Goal: Information Seeking & Learning: Learn about a topic

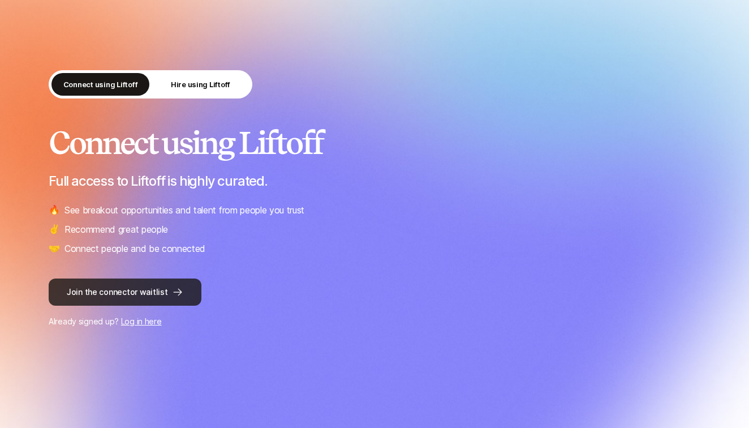
scroll to position [32, 0]
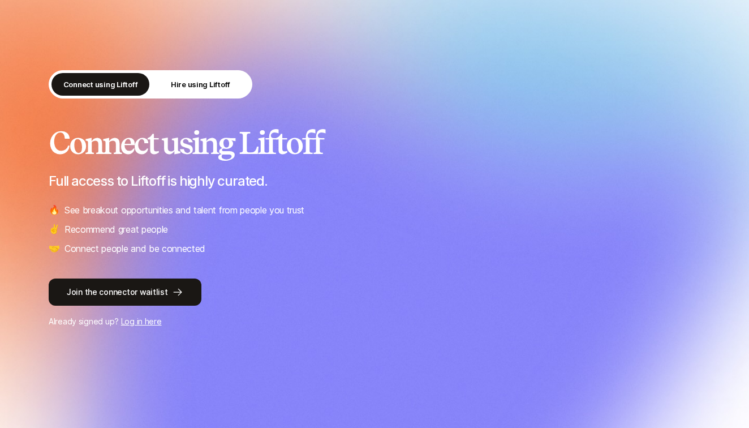
click at [130, 324] on link "Log in here" at bounding box center [141, 321] width 41 height 10
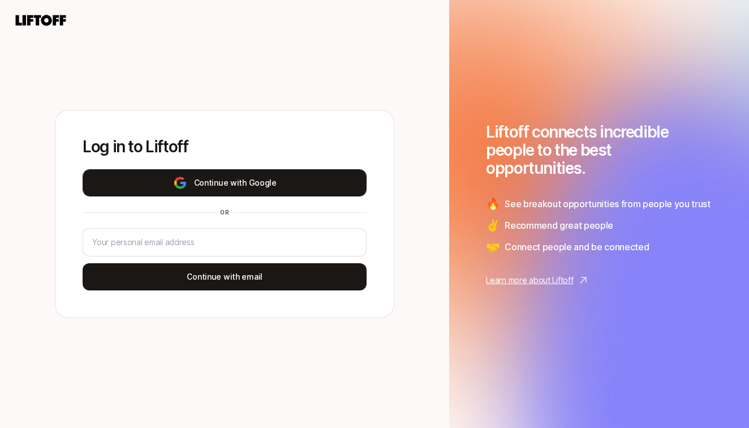
click at [201, 191] on button "Continue with Google" at bounding box center [225, 182] width 284 height 27
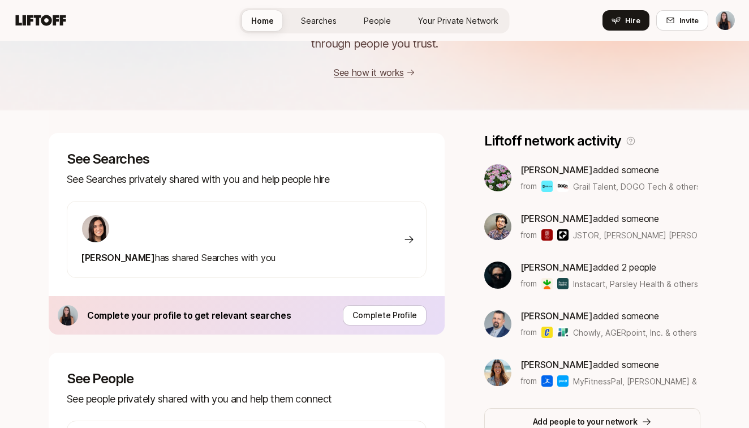
scroll to position [92, 0]
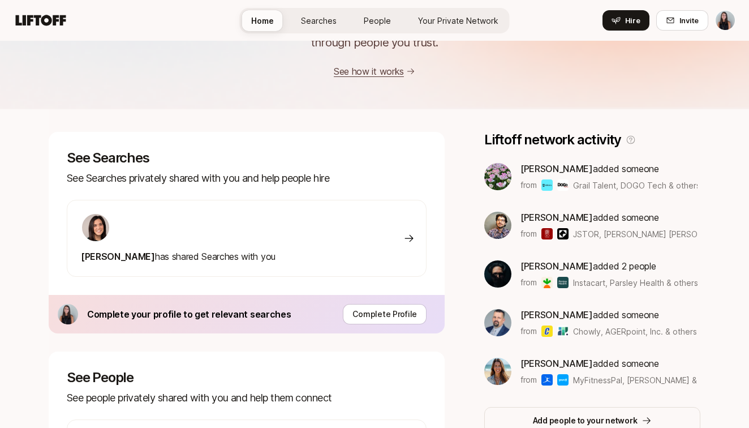
click at [95, 233] on img at bounding box center [95, 227] width 27 height 27
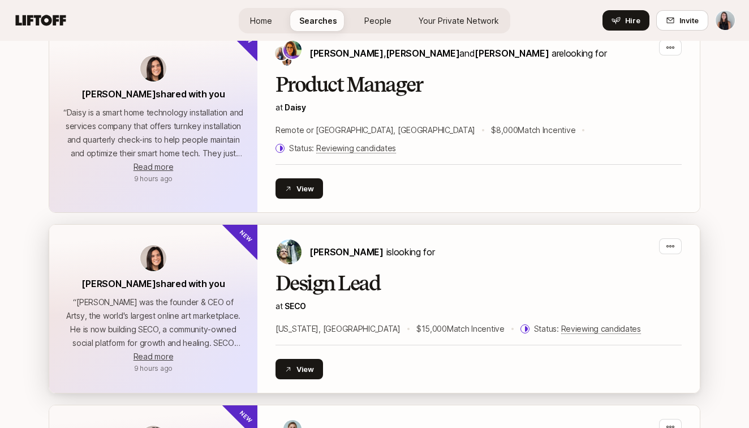
scroll to position [1183, 0]
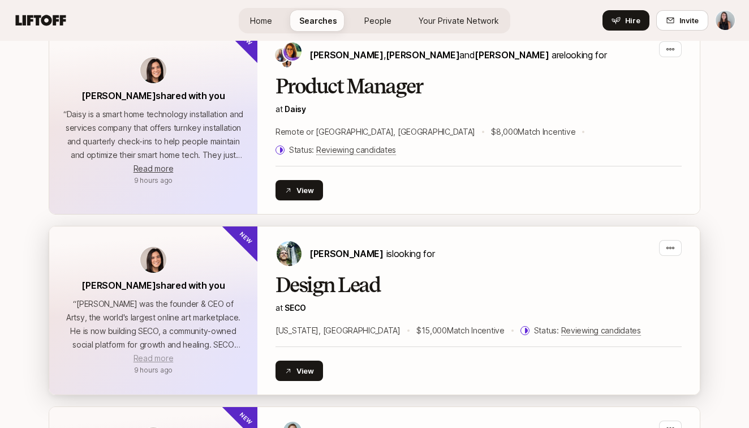
click at [162, 353] on span "Read more" at bounding box center [153, 358] width 40 height 10
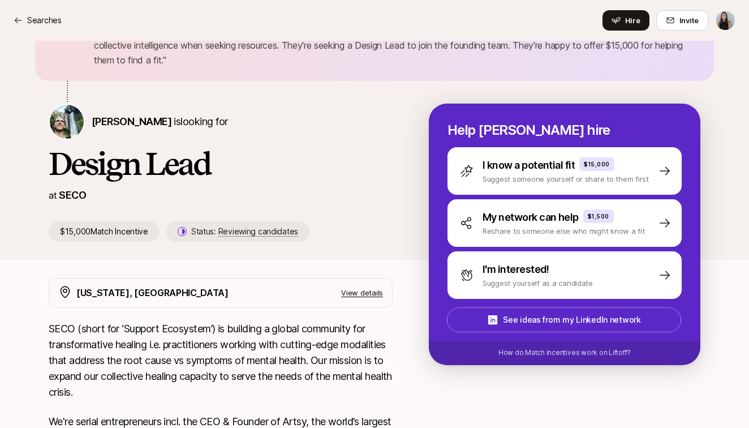
scroll to position [26, 0]
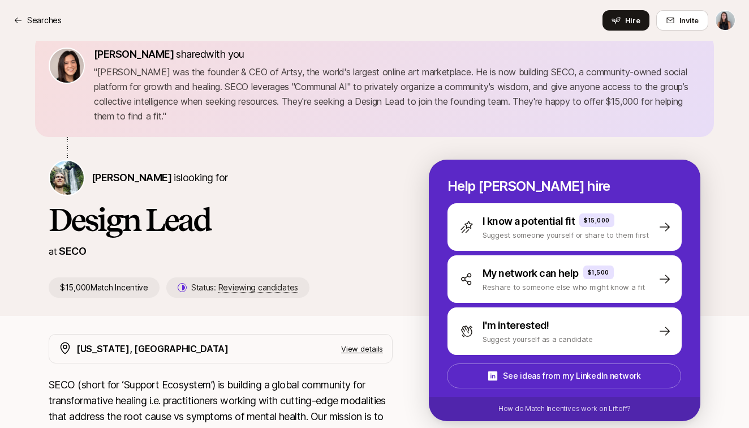
click at [74, 247] on p "SECO" at bounding box center [72, 251] width 27 height 16
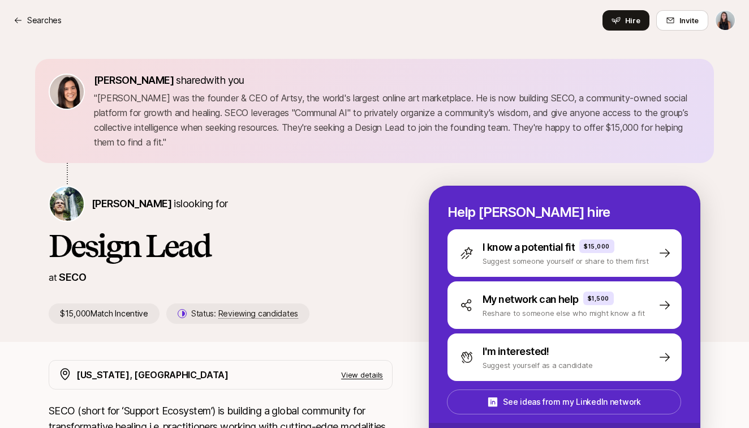
scroll to position [0, 0]
click at [78, 282] on p "SECO" at bounding box center [72, 277] width 27 height 16
click at [73, 279] on p "SECO" at bounding box center [72, 277] width 27 height 16
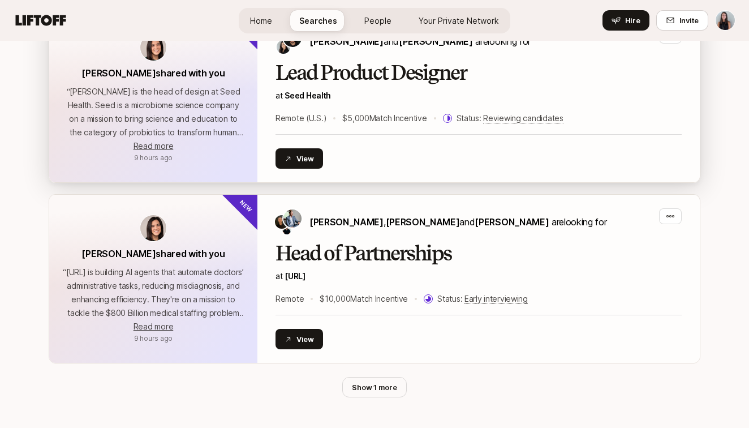
scroll to position [2125, 0]
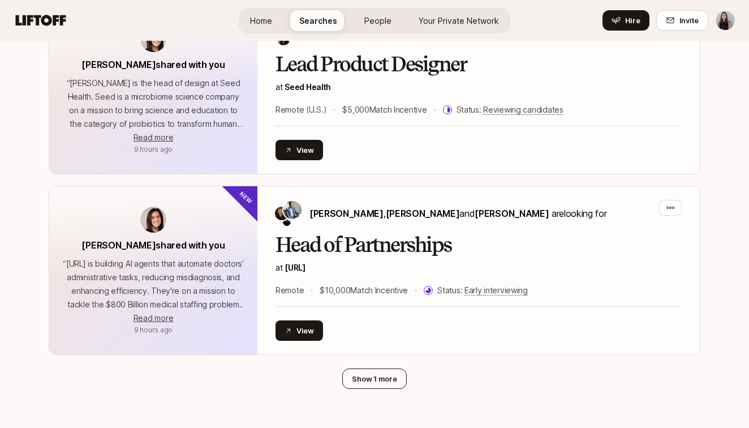
click at [380, 368] on button "Show 1 more" at bounding box center [374, 378] width 64 height 20
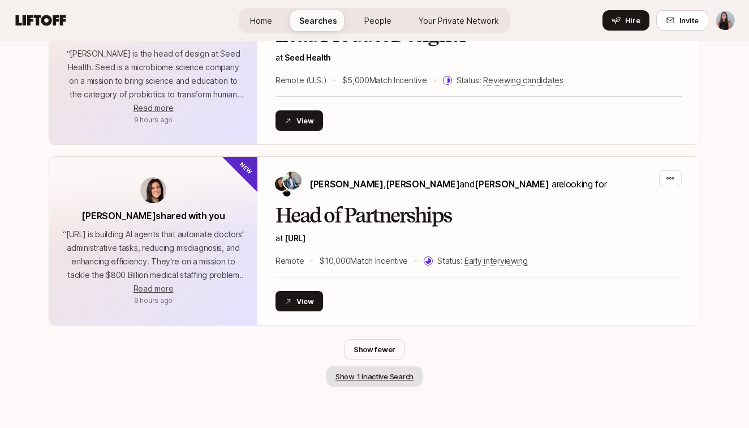
scroll to position [2155, 0]
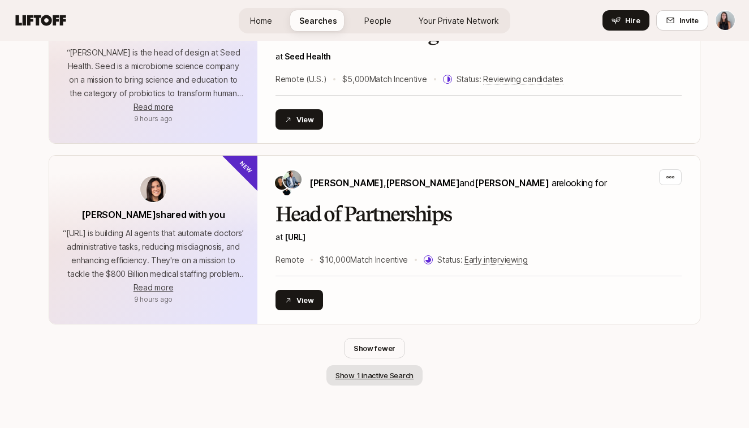
click at [380, 366] on button "Show 1 inactive Search" at bounding box center [374, 375] width 96 height 20
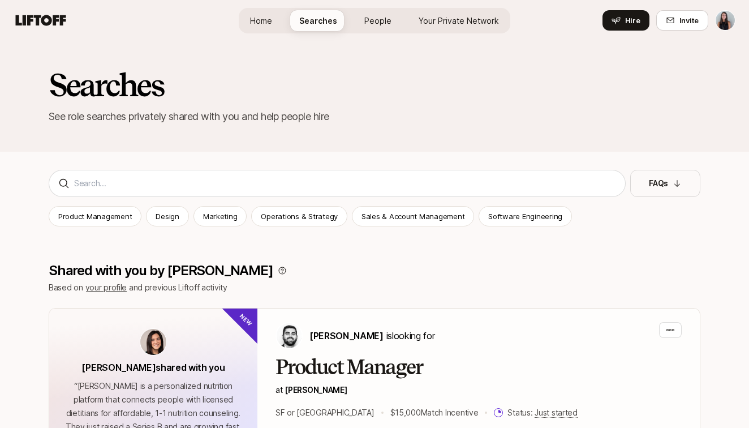
scroll to position [0, 0]
click at [270, 15] on span "Home" at bounding box center [261, 21] width 22 height 12
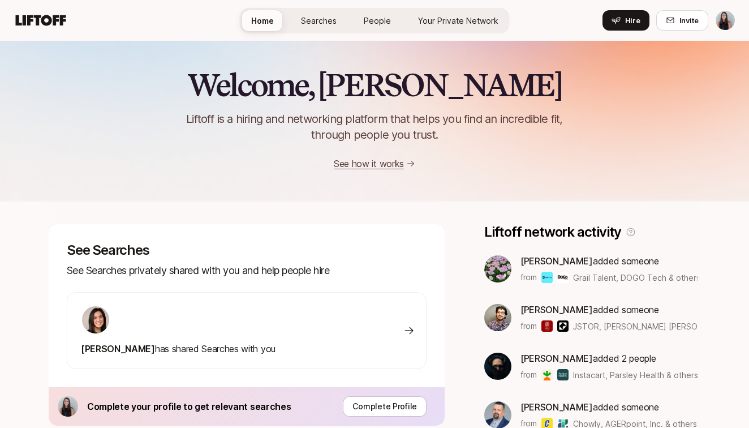
scroll to position [92, 0]
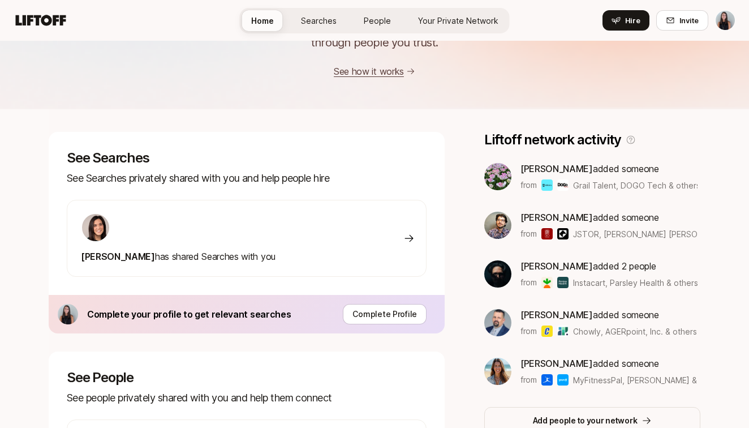
click at [370, 20] on span "People" at bounding box center [377, 21] width 27 height 12
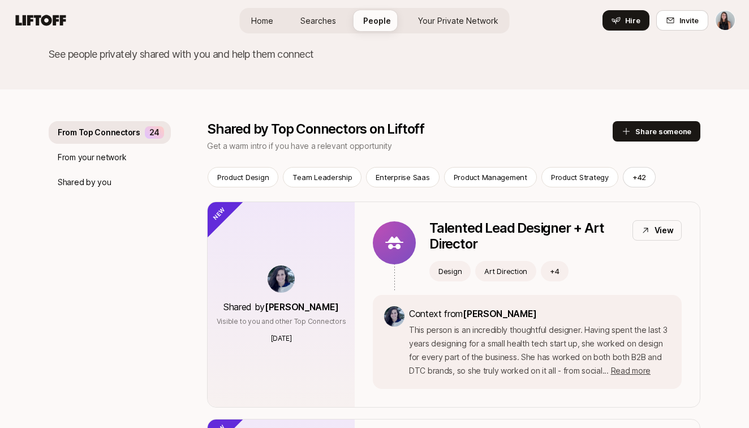
scroll to position [70, 0]
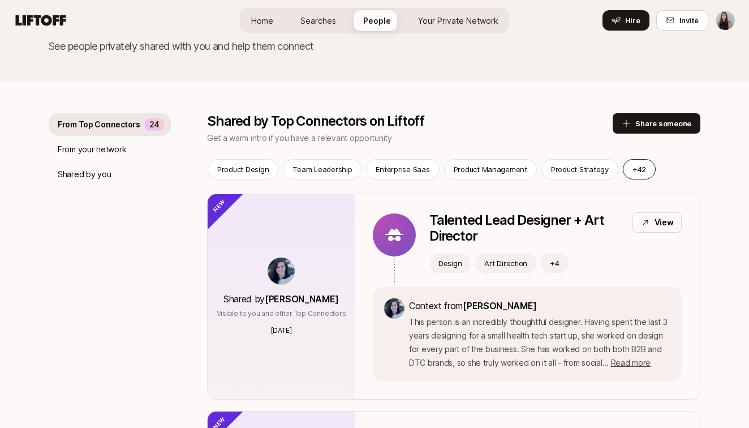
click at [641, 167] on button "+ 42" at bounding box center [639, 169] width 33 height 20
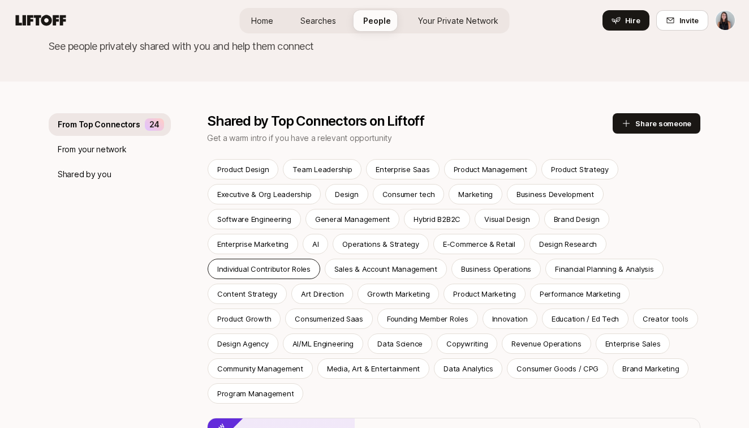
scroll to position [77, 0]
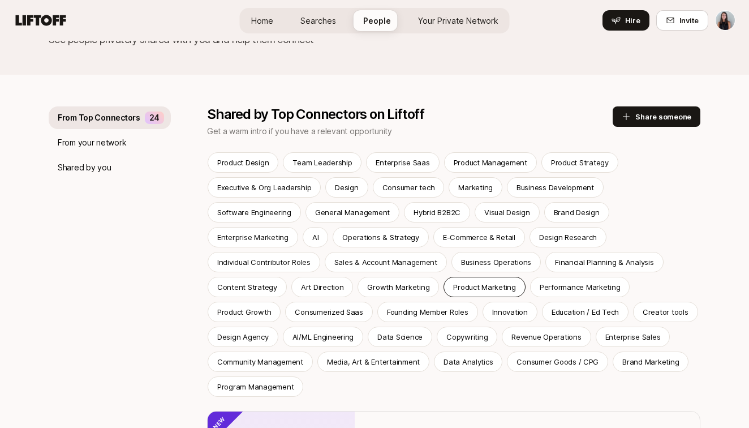
click at [443, 292] on div "Product Marketing" at bounding box center [484, 287] width 82 height 20
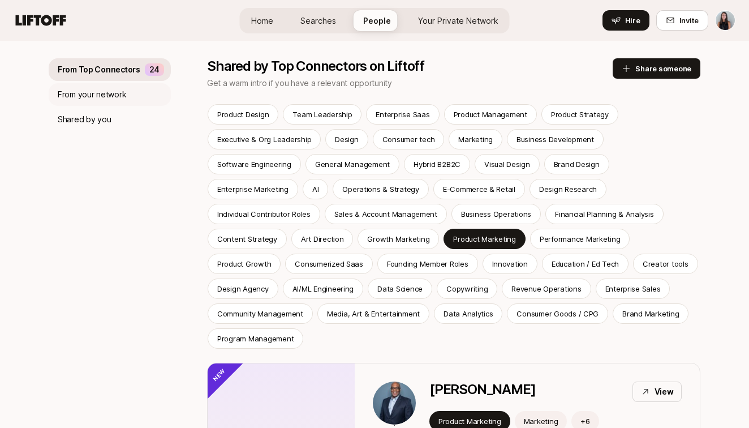
click at [153, 90] on div "From your network" at bounding box center [110, 94] width 122 height 23
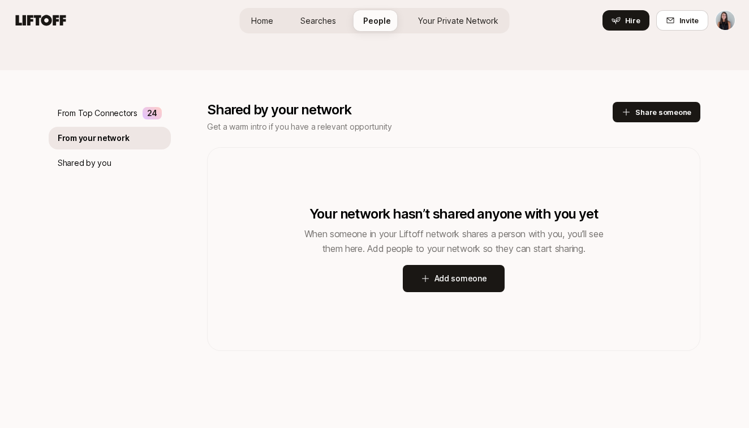
scroll to position [81, 0]
click at [137, 126] on div "From Top Connectors 24 From your network Shared by you" at bounding box center [110, 226] width 122 height 249
click at [137, 119] on div "From Top Connectors 24" at bounding box center [110, 113] width 122 height 23
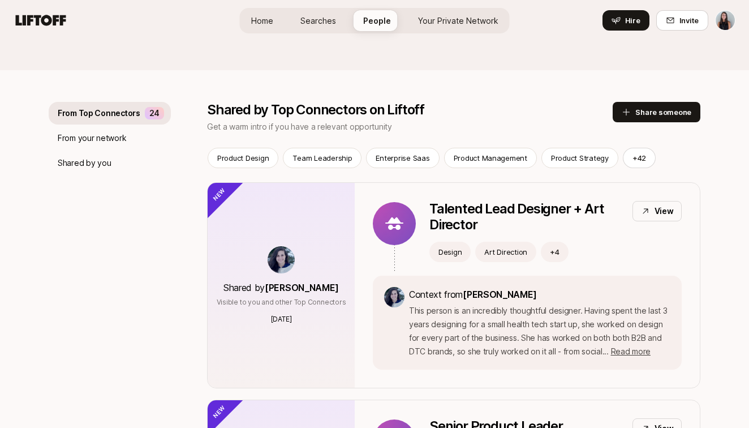
click at [464, 24] on span "Your Private Network" at bounding box center [458, 21] width 80 height 12
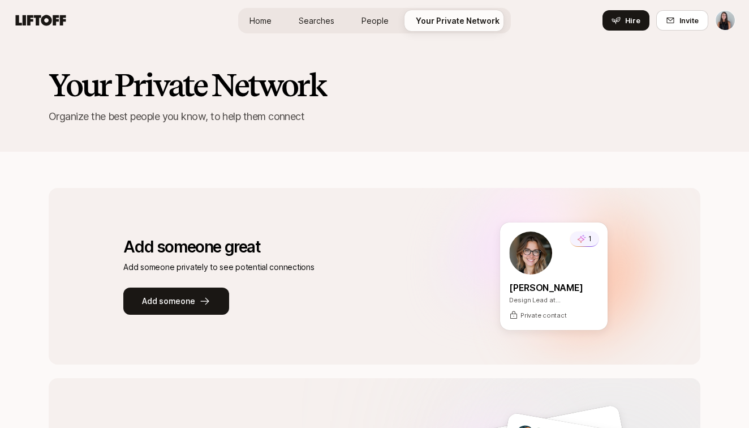
click at [376, 24] on span "People" at bounding box center [374, 21] width 27 height 12
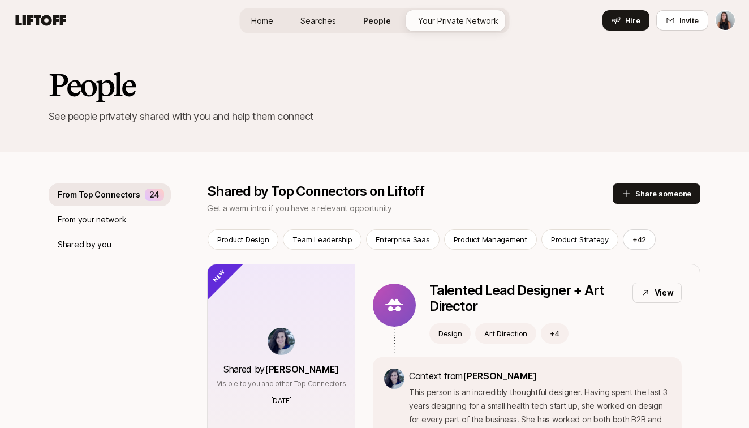
scroll to position [81, 0]
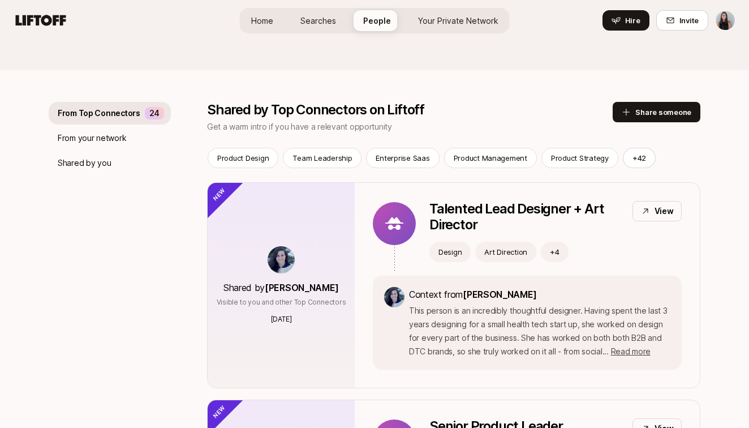
click at [342, 25] on link "Searches" at bounding box center [318, 20] width 54 height 21
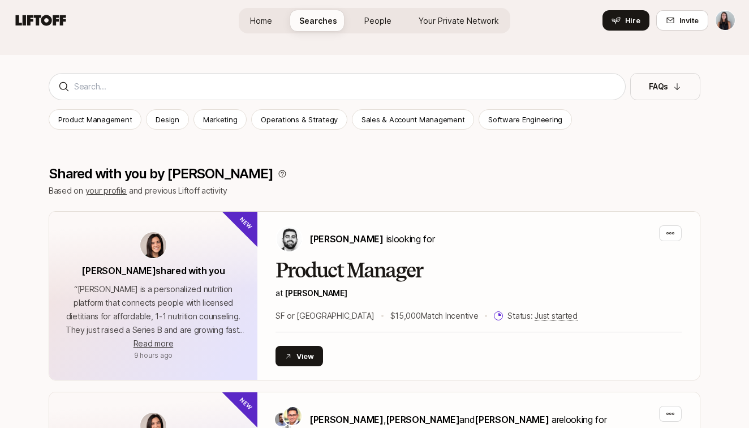
scroll to position [155, 0]
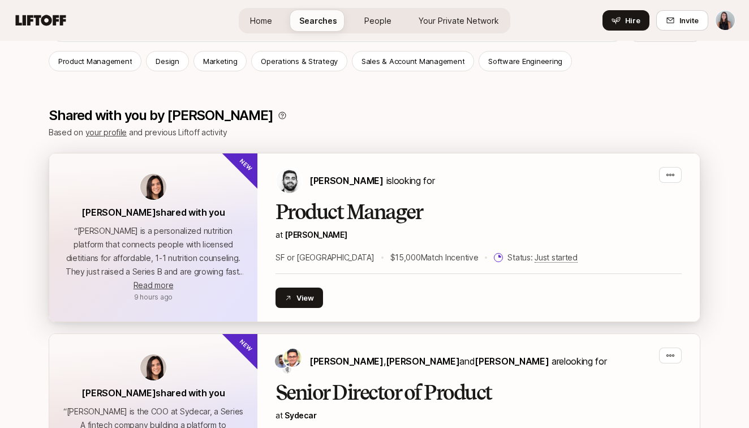
click at [288, 240] on p "at [PERSON_NAME]" at bounding box center [478, 235] width 406 height 14
